Goal: Find specific page/section: Find specific page/section

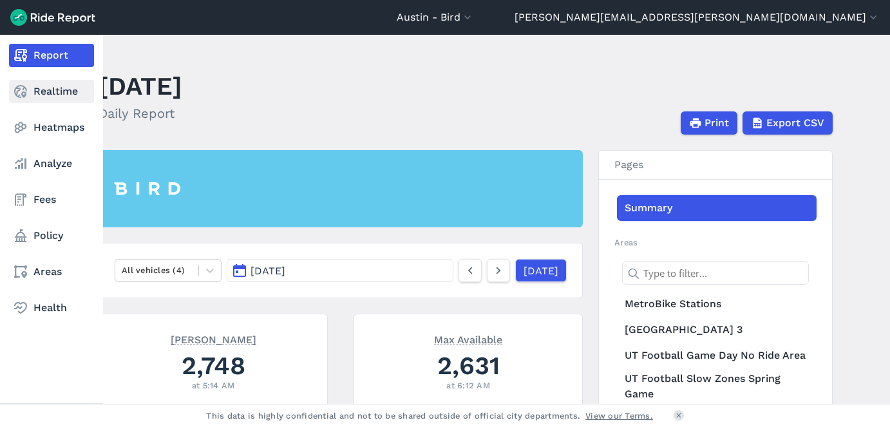
click at [54, 98] on link "Realtime" at bounding box center [51, 91] width 85 height 23
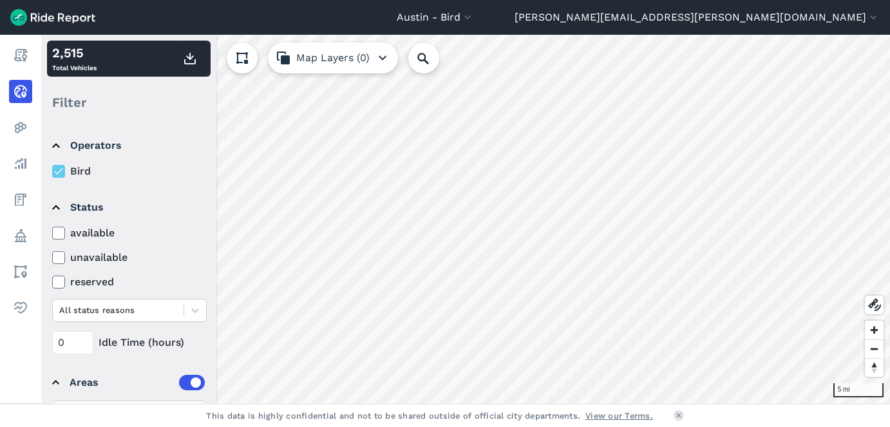
scroll to position [99, 0]
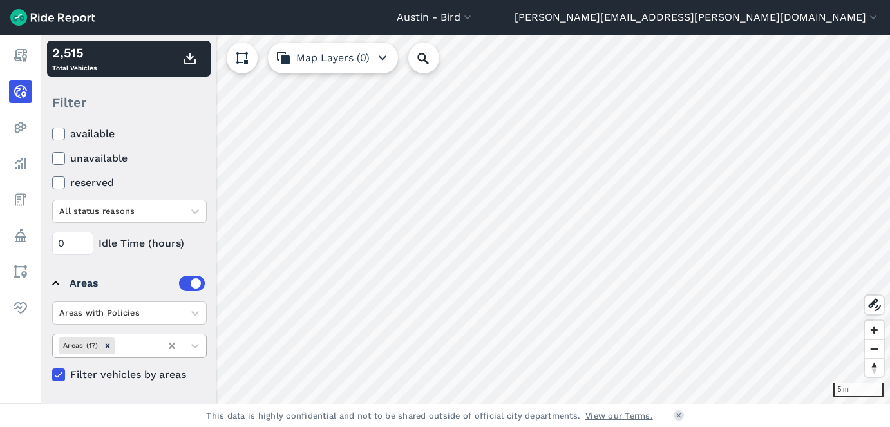
click at [169, 347] on icon at bounding box center [172, 345] width 13 height 13
click at [173, 345] on icon at bounding box center [172, 346] width 6 height 6
click at [148, 345] on div at bounding box center [135, 345] width 37 height 15
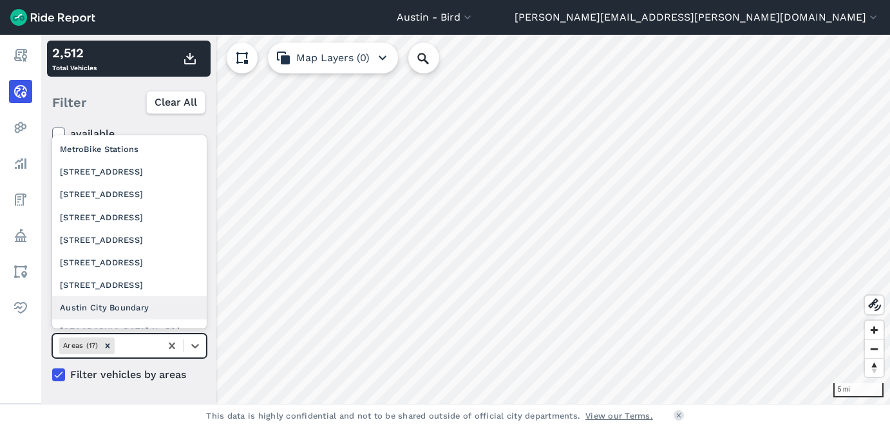
scroll to position [209, 0]
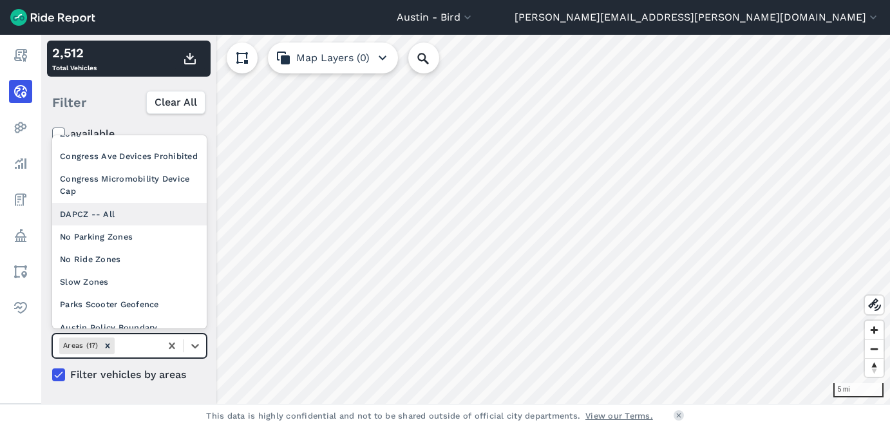
click at [109, 203] on div "DAPCZ -- All" at bounding box center [129, 214] width 155 height 23
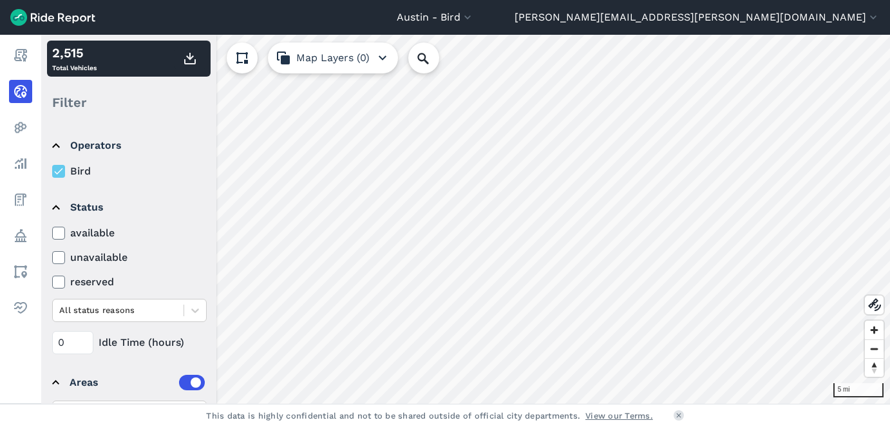
scroll to position [99, 0]
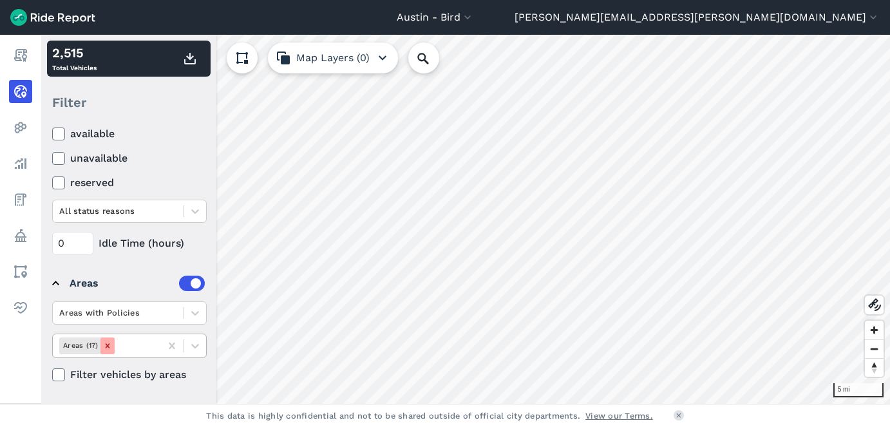
click at [109, 344] on icon "Remove Areas (17)" at bounding box center [107, 345] width 9 height 9
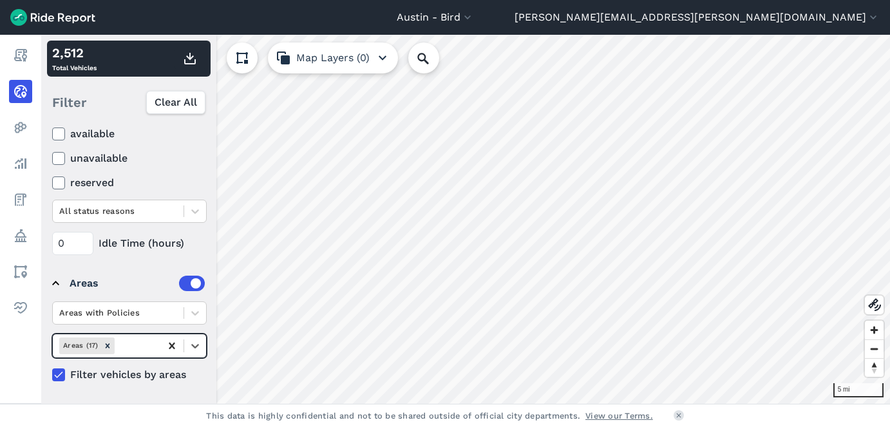
click at [170, 345] on icon at bounding box center [172, 346] width 6 height 6
click at [194, 350] on icon at bounding box center [195, 345] width 13 height 13
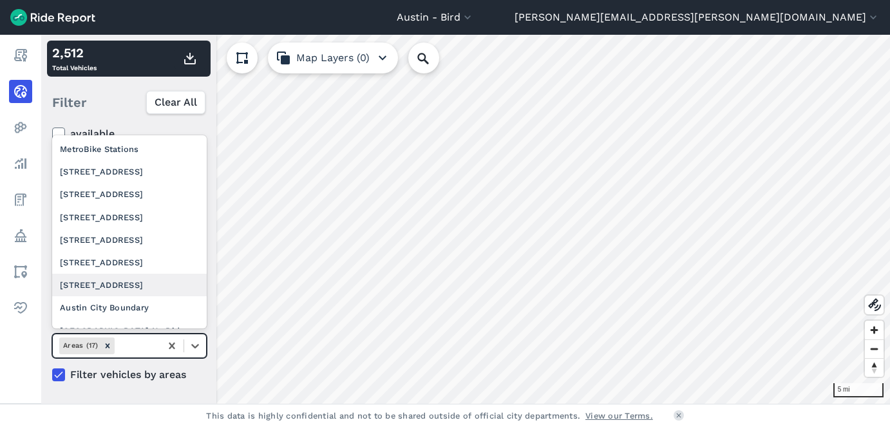
scroll to position [209, 0]
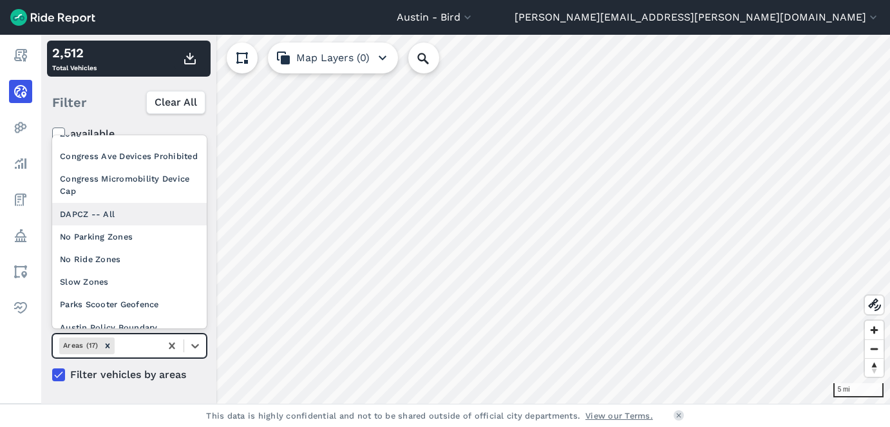
click at [123, 203] on div "DAPCZ -- All" at bounding box center [129, 214] width 155 height 23
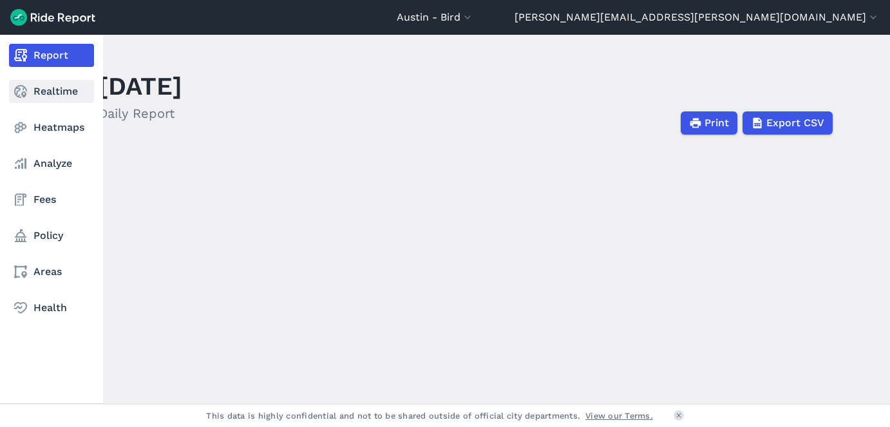
click at [58, 96] on link "Realtime" at bounding box center [51, 91] width 85 height 23
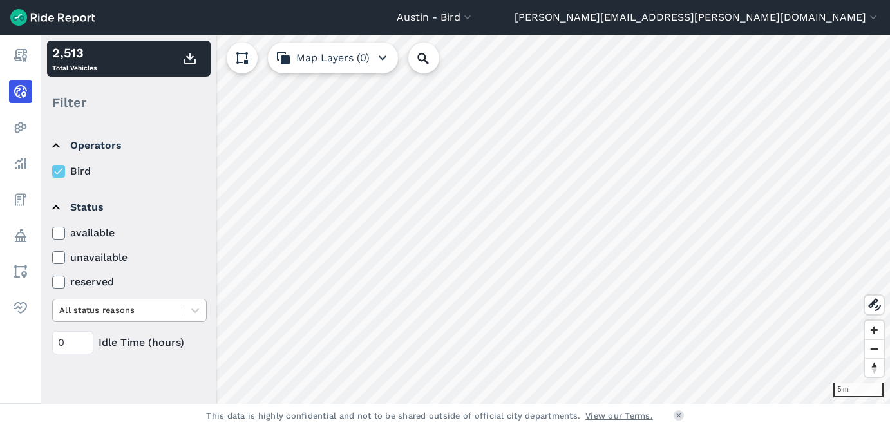
click at [142, 312] on div at bounding box center [118, 310] width 118 height 15
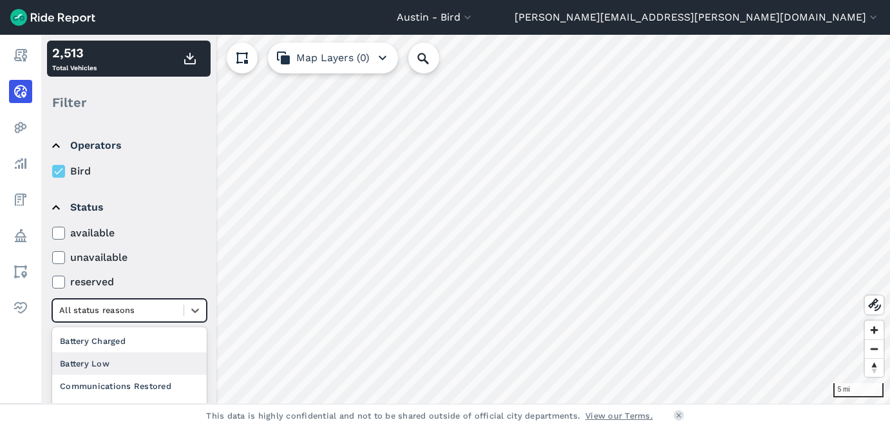
scroll to position [115, 0]
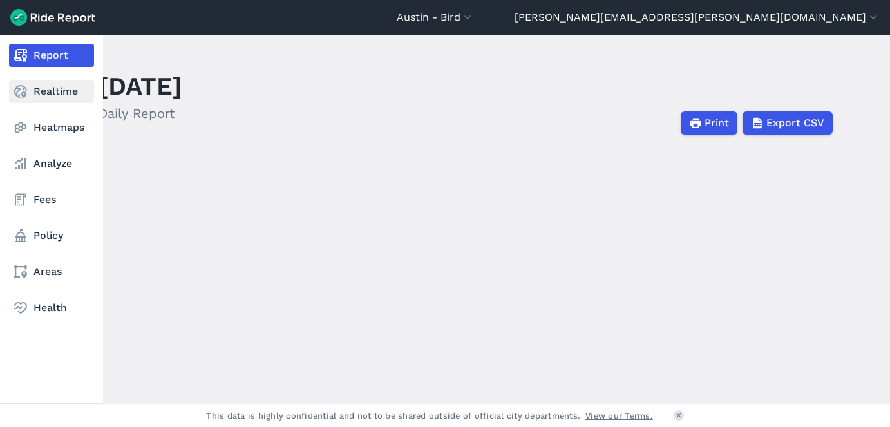
click at [61, 97] on link "Realtime" at bounding box center [51, 91] width 85 height 23
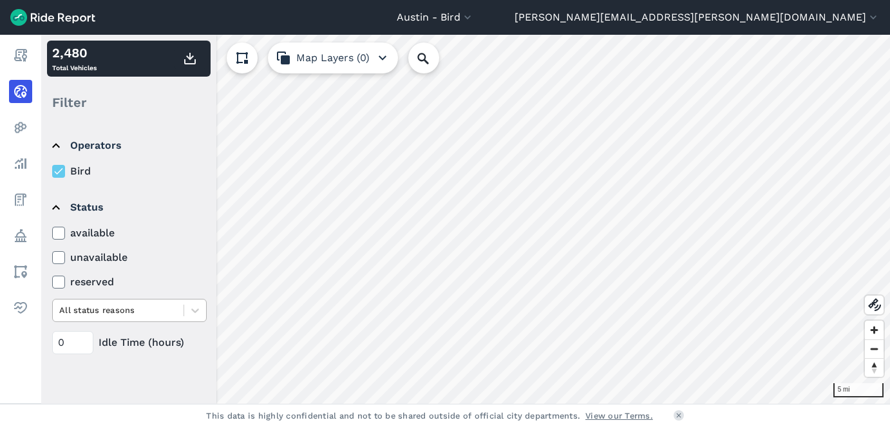
click at [135, 309] on div at bounding box center [118, 310] width 118 height 15
click at [156, 253] on label "unavailable" at bounding box center [129, 257] width 155 height 15
click at [52, 253] on input "unavailable" at bounding box center [52, 254] width 0 height 8
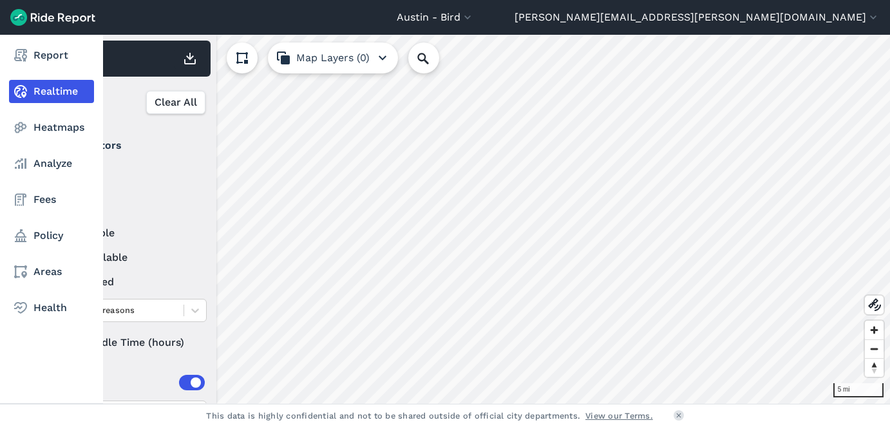
click at [56, 90] on link "Realtime" at bounding box center [51, 91] width 85 height 23
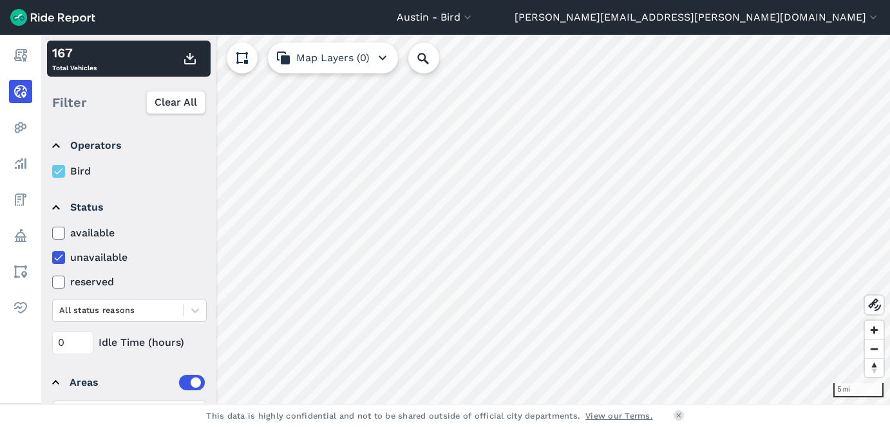
scroll to position [99, 0]
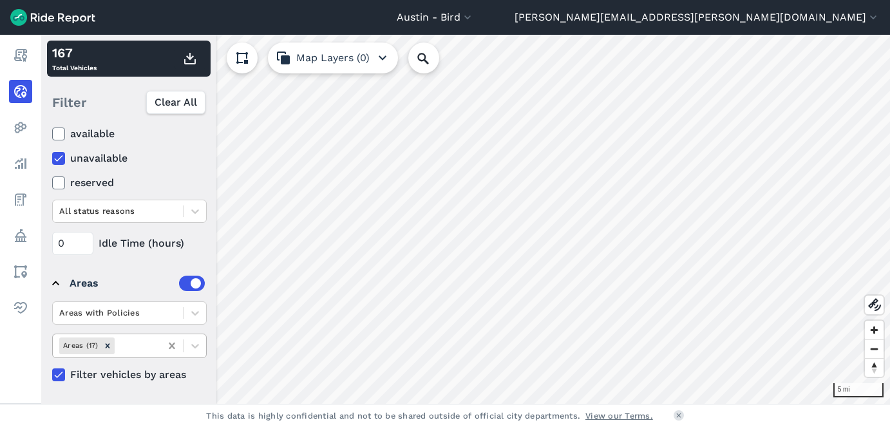
click at [169, 345] on icon at bounding box center [172, 345] width 13 height 13
click at [186, 343] on div at bounding box center [195, 346] width 22 height 22
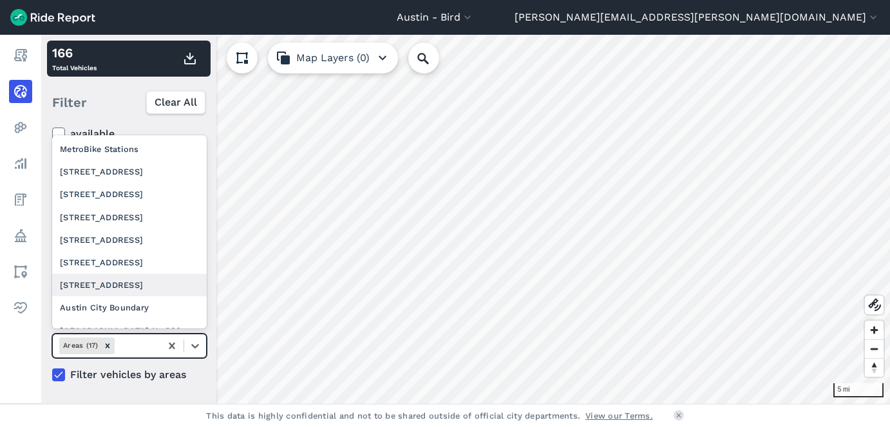
scroll to position [209, 0]
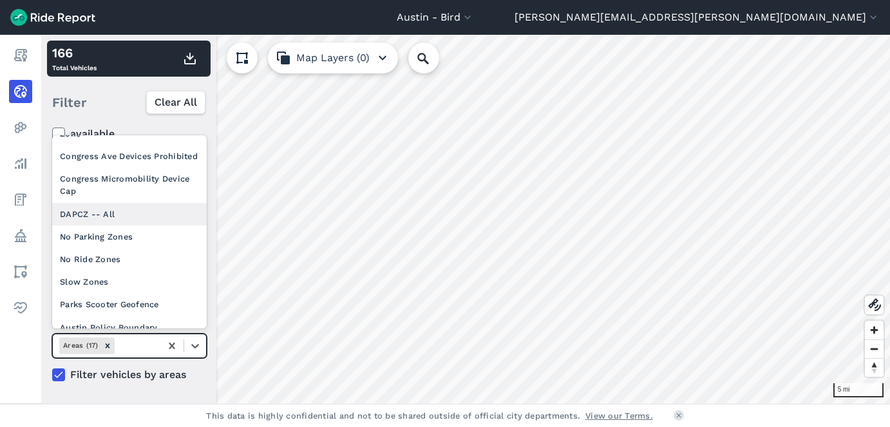
click at [99, 203] on div "DAPCZ -- All" at bounding box center [129, 214] width 155 height 23
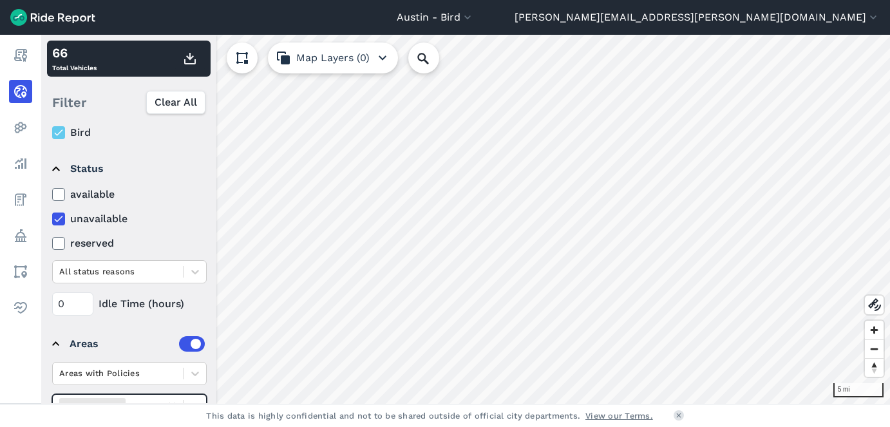
scroll to position [35, 0]
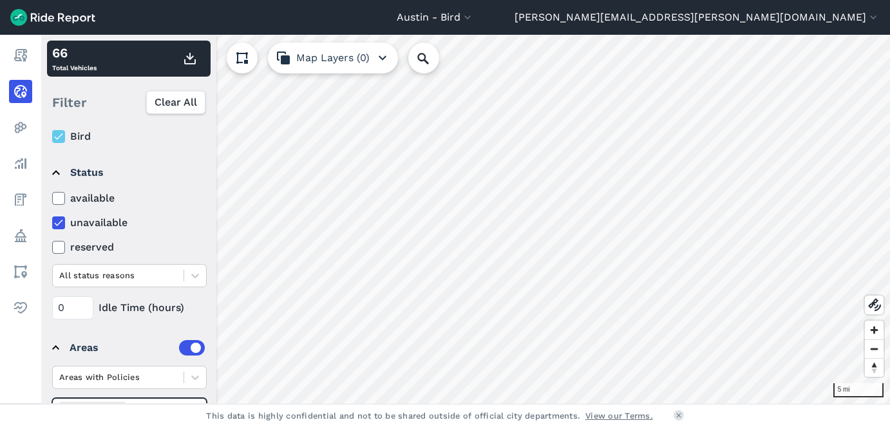
click at [57, 214] on div "available unavailable reserved All status reasons" at bounding box center [129, 239] width 155 height 97
click at [64, 193] on div at bounding box center [58, 198] width 13 height 13
click at [52, 193] on input "available" at bounding box center [52, 195] width 0 height 8
click at [59, 194] on icon at bounding box center [59, 198] width 12 height 13
click at [52, 194] on input "available" at bounding box center [52, 195] width 0 height 8
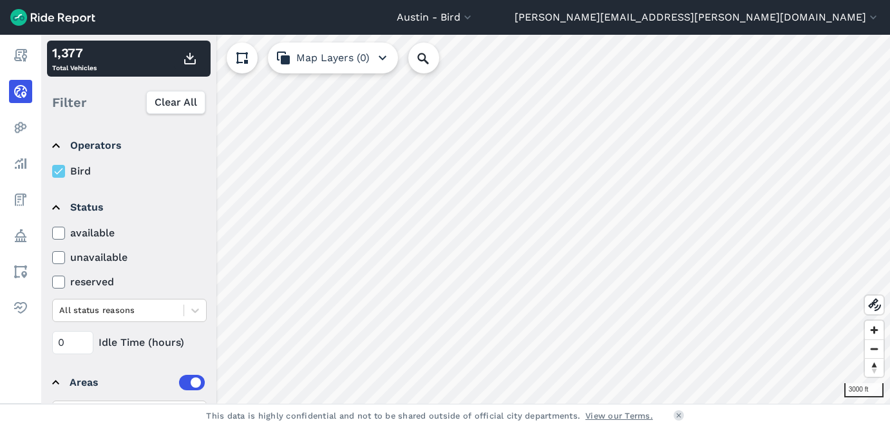
scroll to position [99, 0]
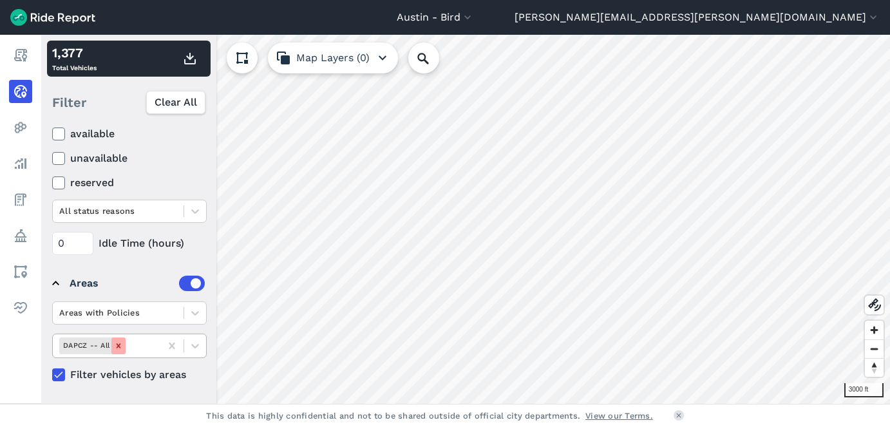
click at [117, 348] on icon "Remove DAPCZ -- All" at bounding box center [118, 345] width 9 height 9
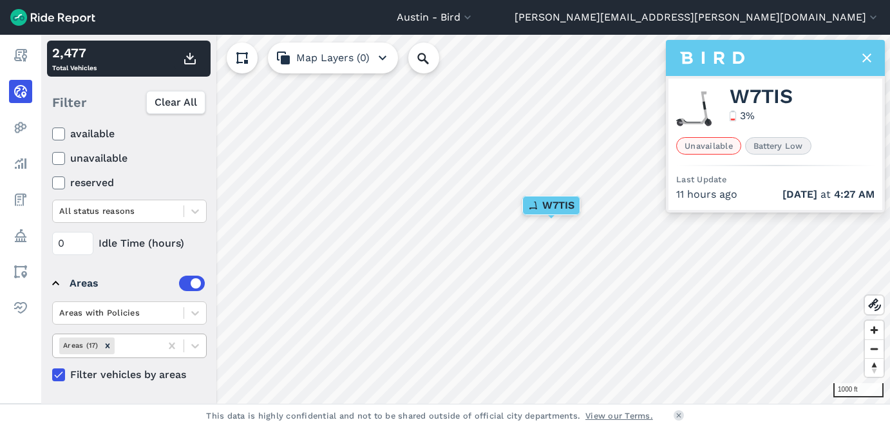
click at [863, 59] on icon at bounding box center [866, 57] width 15 height 15
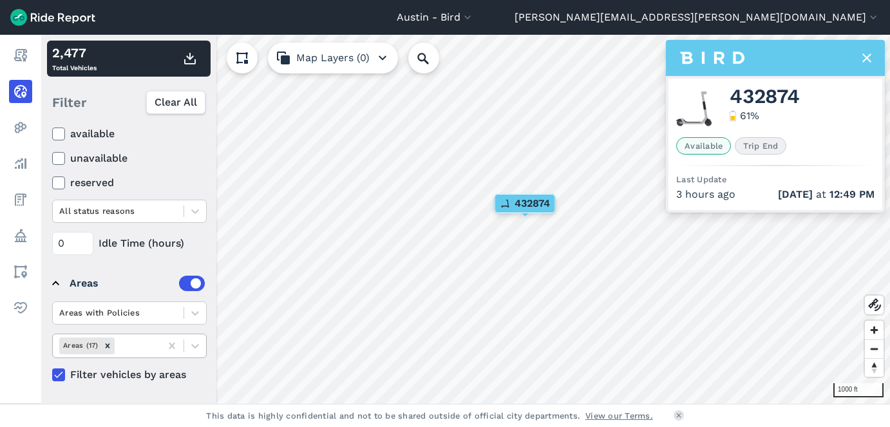
click at [864, 55] on use at bounding box center [866, 57] width 9 height 9
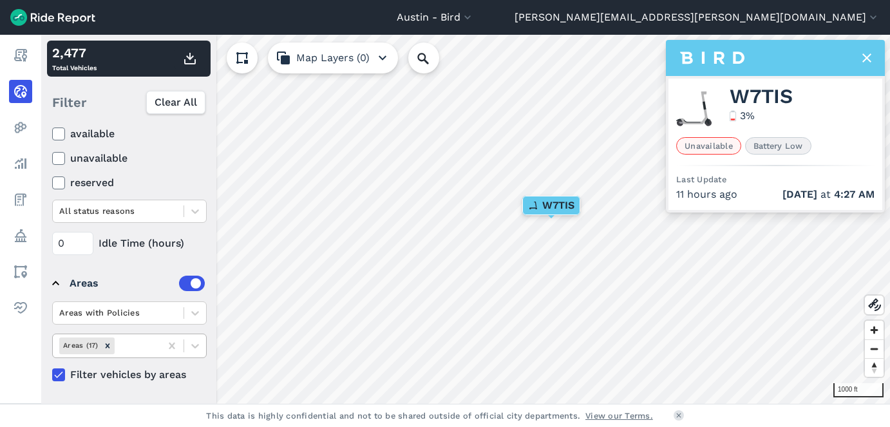
click at [863, 59] on icon at bounding box center [866, 57] width 15 height 15
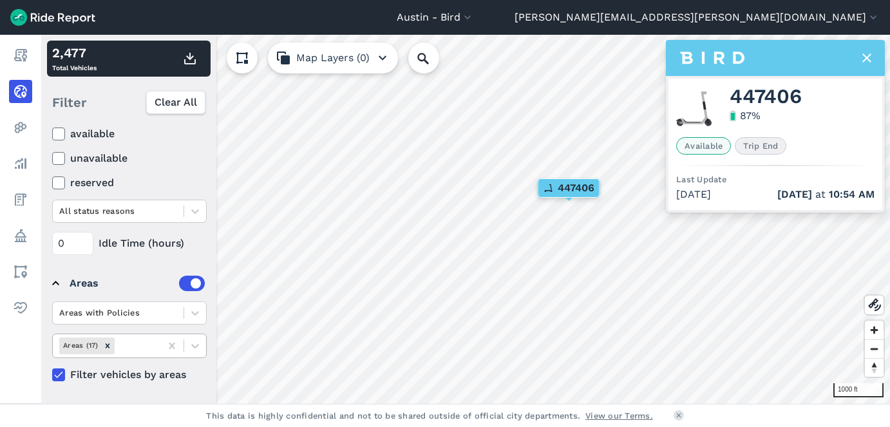
click at [871, 57] on icon at bounding box center [866, 57] width 15 height 15
click at [864, 63] on icon at bounding box center [866, 57] width 15 height 15
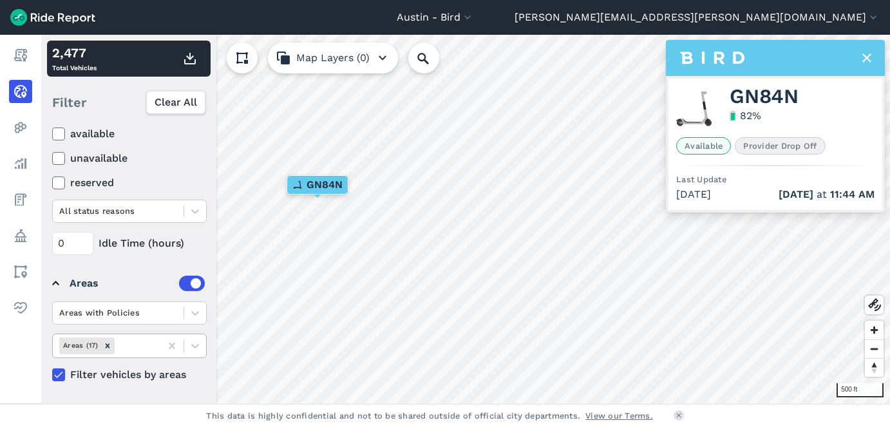
click at [866, 59] on use at bounding box center [866, 57] width 9 height 9
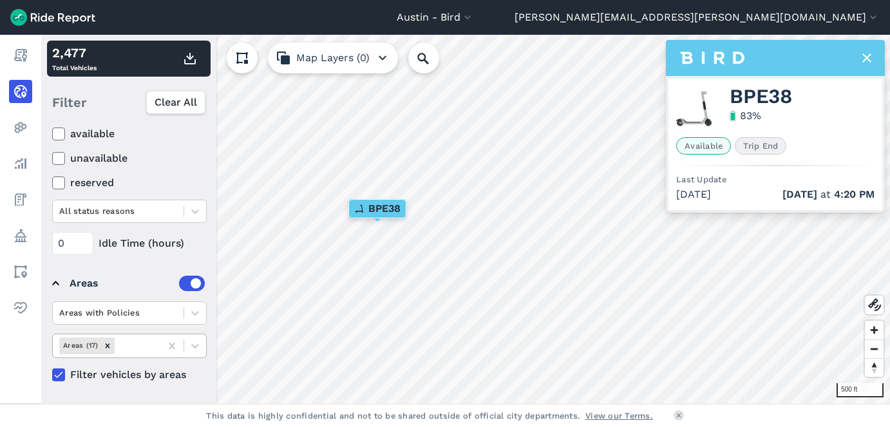
click at [862, 56] on icon at bounding box center [866, 57] width 15 height 15
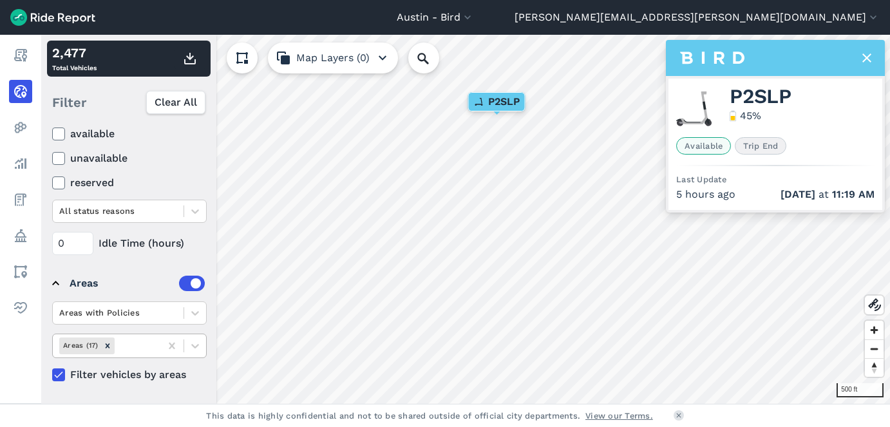
click at [868, 57] on icon at bounding box center [866, 57] width 15 height 15
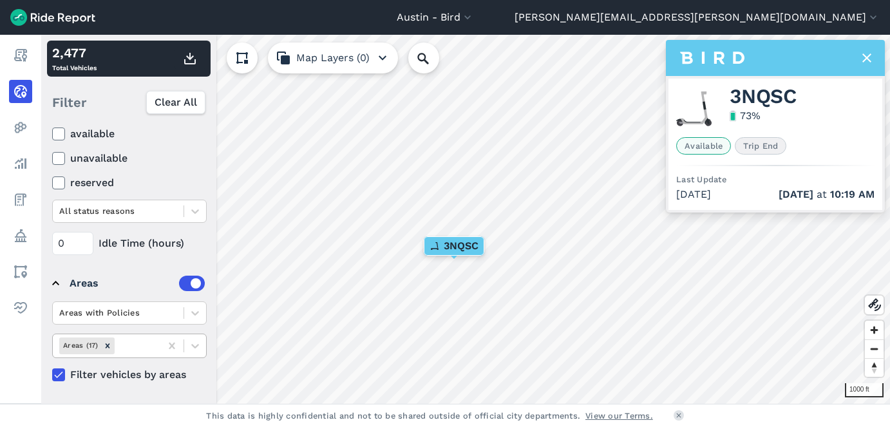
click at [859, 62] on icon at bounding box center [866, 57] width 15 height 15
